Goal: Navigation & Orientation: Find specific page/section

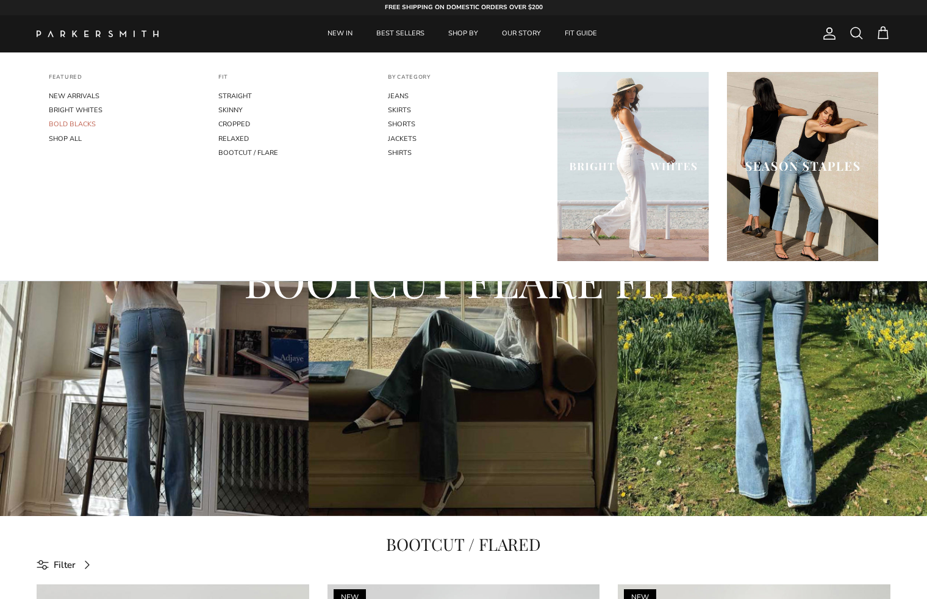
click at [90, 123] on link "BOLD BLACKS" at bounding box center [124, 124] width 151 height 14
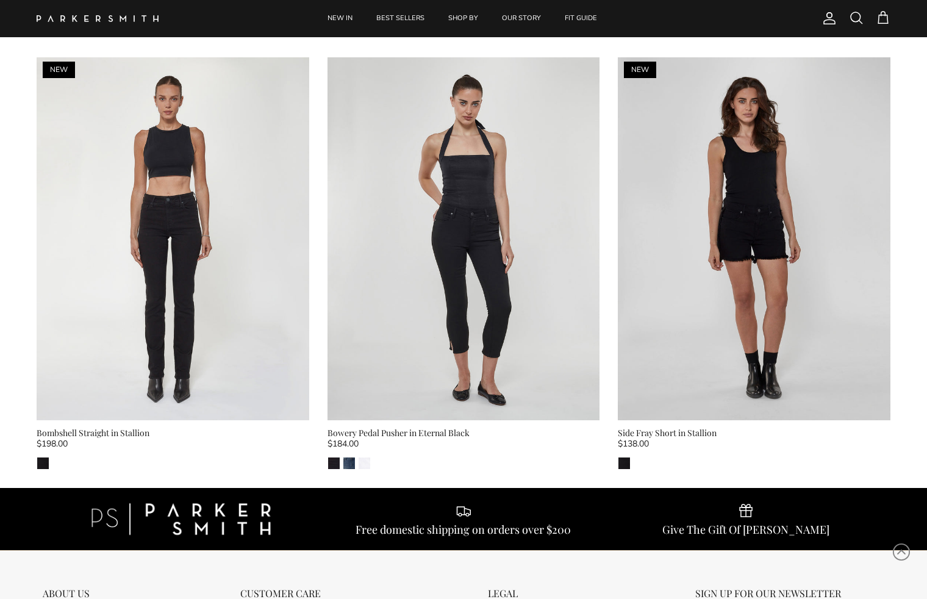
scroll to position [956, 0]
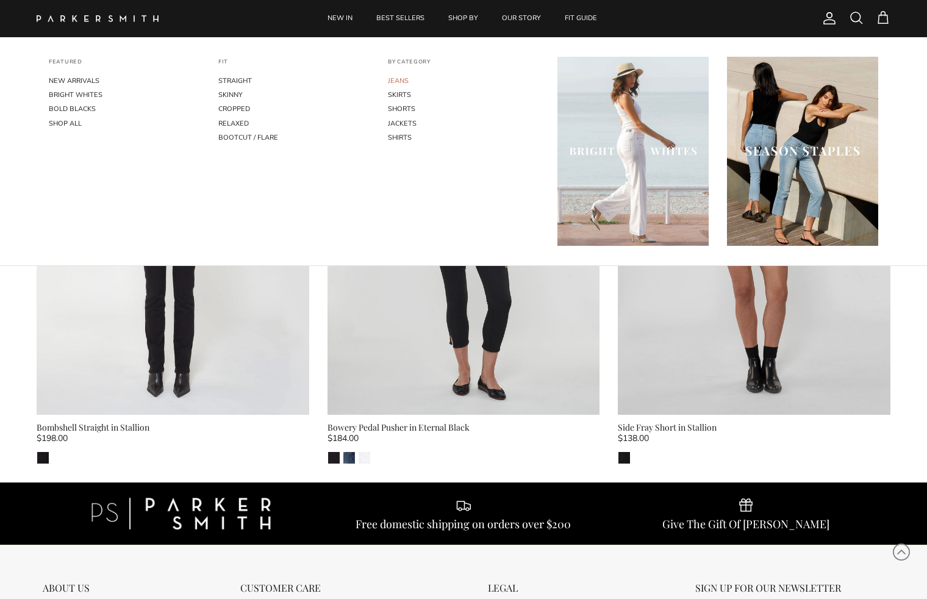
click at [403, 79] on link "JEANS" at bounding box center [463, 81] width 151 height 14
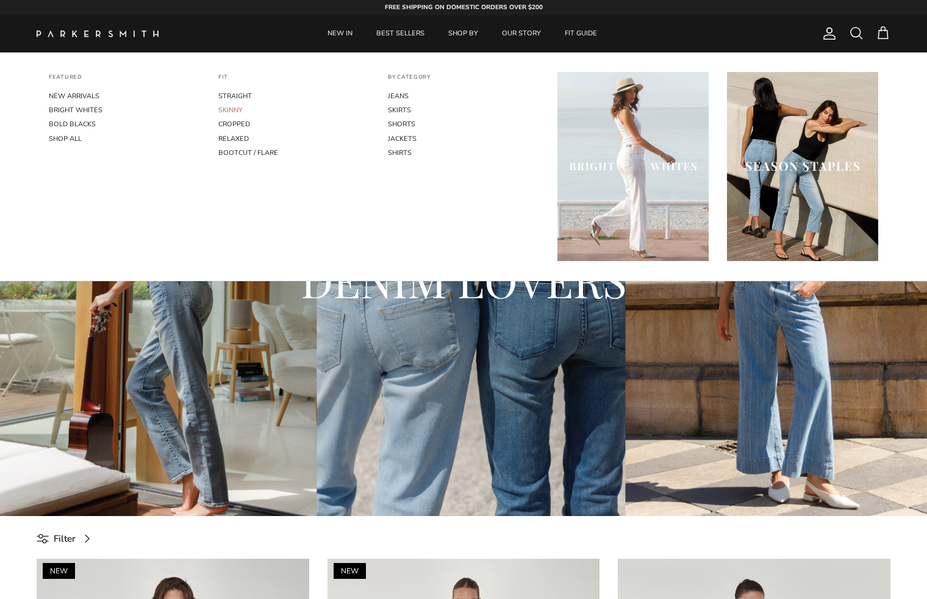
click at [230, 109] on link "SKINNY" at bounding box center [293, 110] width 151 height 14
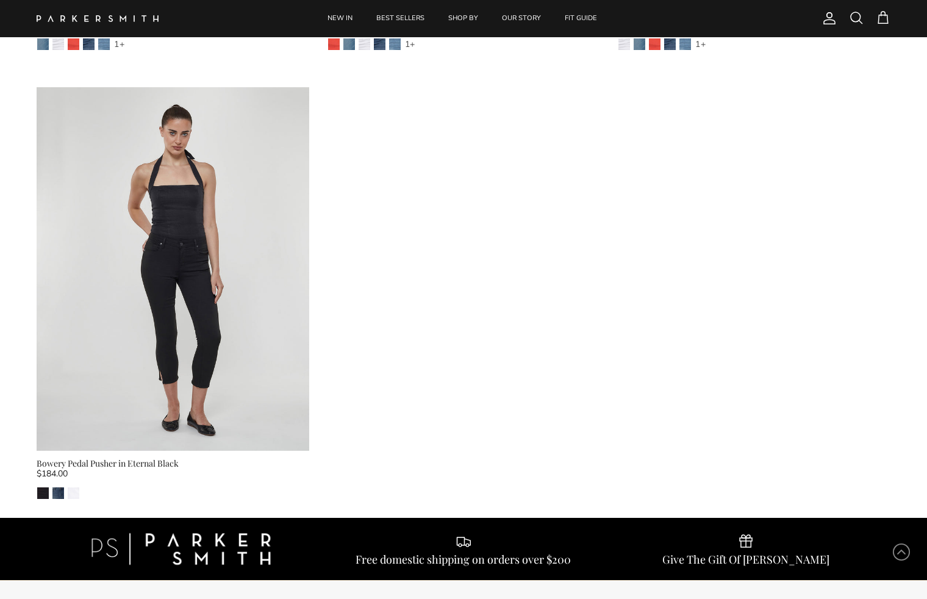
scroll to position [4066, 0]
